Goal: Browse casually: Explore the website without a specific task or goal

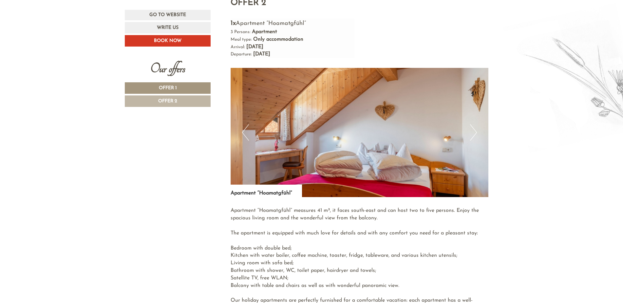
scroll to position [1015, 0]
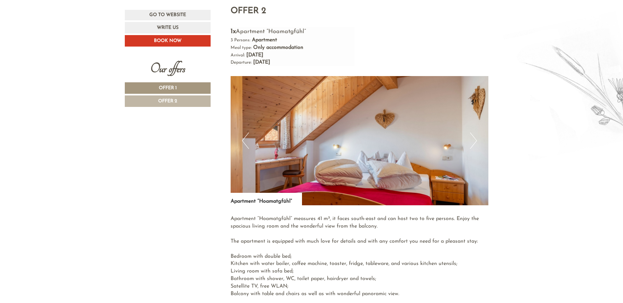
click at [471, 132] on button "Next" at bounding box center [473, 140] width 7 height 16
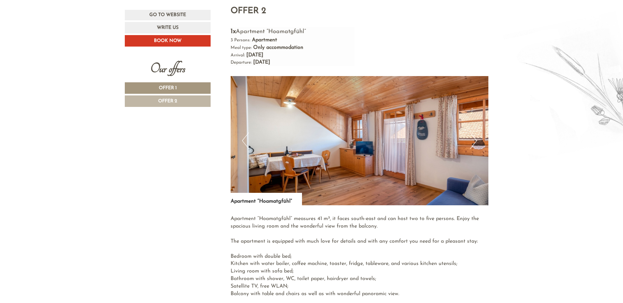
click at [471, 132] on button "Next" at bounding box center [473, 140] width 7 height 16
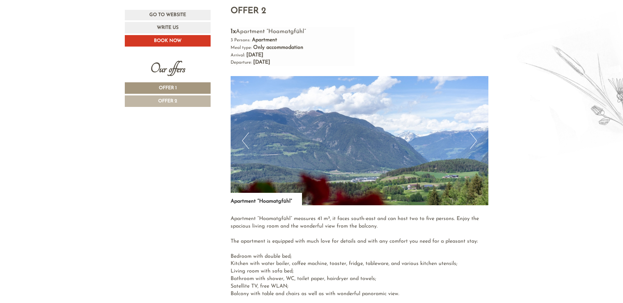
click at [471, 132] on button "Next" at bounding box center [473, 140] width 7 height 16
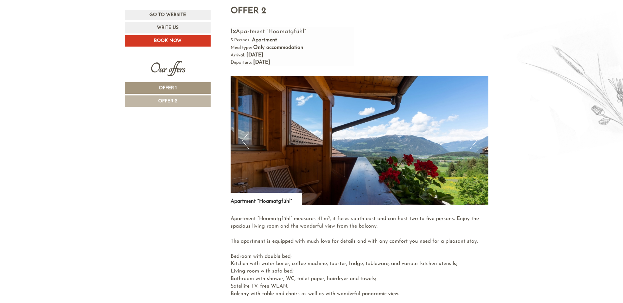
click at [471, 132] on button "Next" at bounding box center [473, 140] width 7 height 16
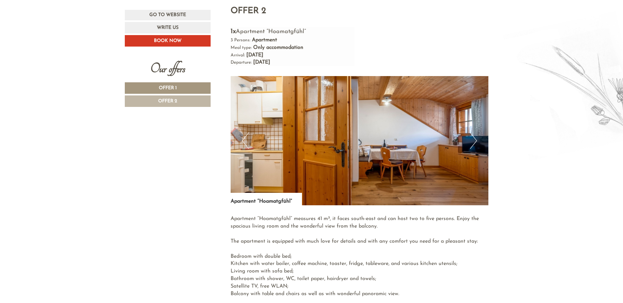
click at [471, 132] on button "Next" at bounding box center [473, 140] width 7 height 16
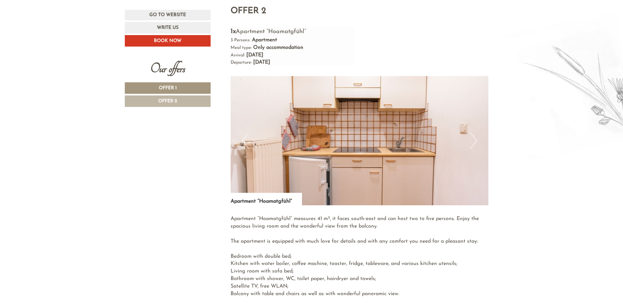
click at [471, 132] on button "Next" at bounding box center [473, 140] width 7 height 16
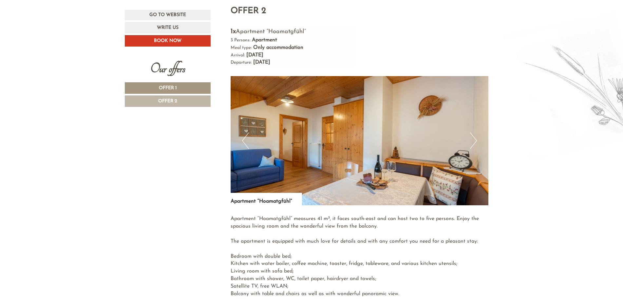
click at [471, 132] on button "Next" at bounding box center [473, 140] width 7 height 16
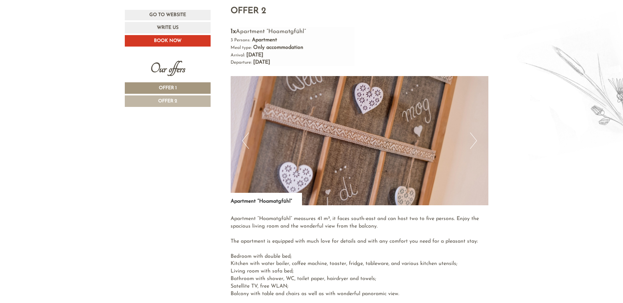
click at [471, 132] on button "Next" at bounding box center [473, 140] width 7 height 16
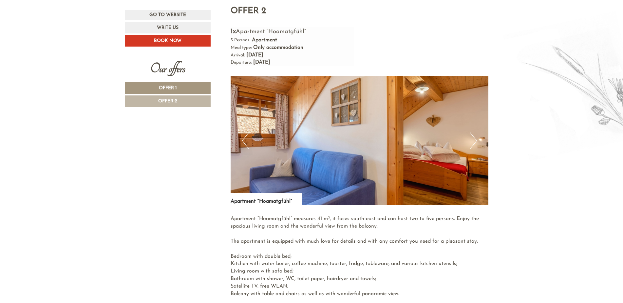
click at [471, 132] on button "Next" at bounding box center [473, 140] width 7 height 16
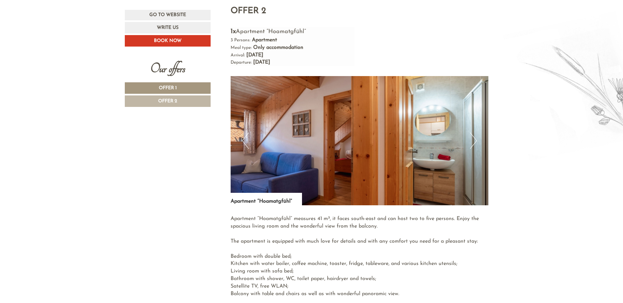
click at [471, 132] on button "Next" at bounding box center [473, 140] width 7 height 16
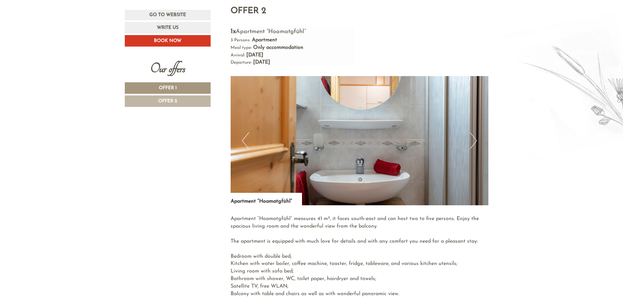
click at [471, 132] on button "Next" at bounding box center [473, 140] width 7 height 16
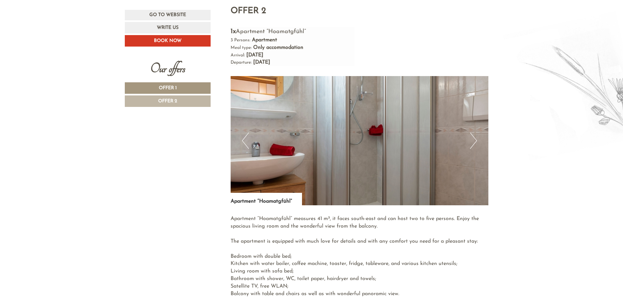
click at [471, 132] on button "Next" at bounding box center [473, 140] width 7 height 16
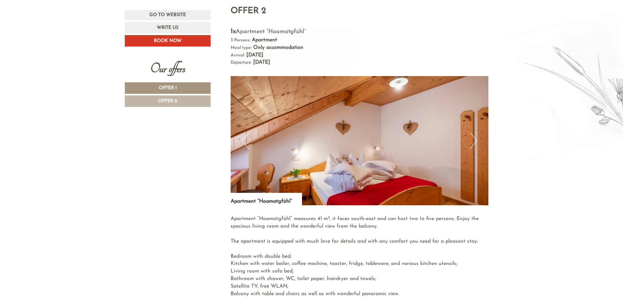
click at [471, 132] on button "Next" at bounding box center [473, 140] width 7 height 16
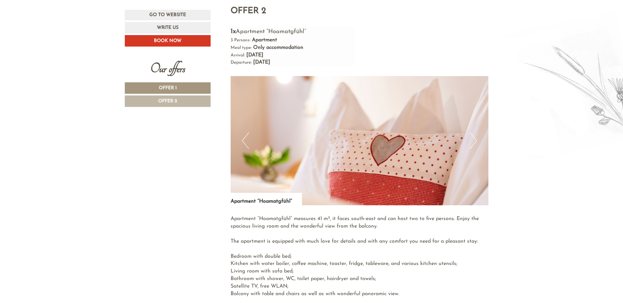
click at [471, 132] on button "Next" at bounding box center [473, 140] width 7 height 16
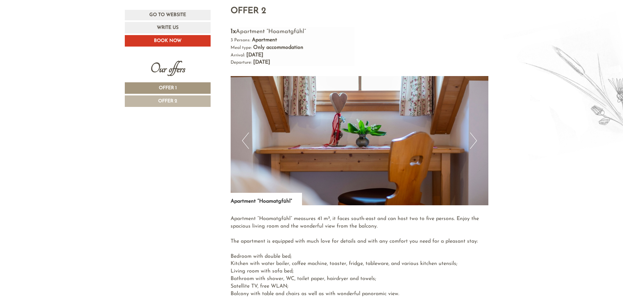
click at [471, 132] on button "Next" at bounding box center [473, 140] width 7 height 16
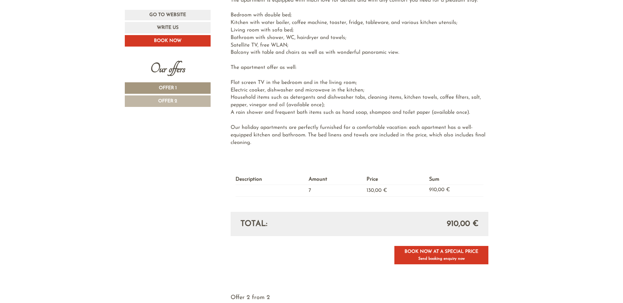
scroll to position [721, 0]
